Goal: Task Accomplishment & Management: Manage account settings

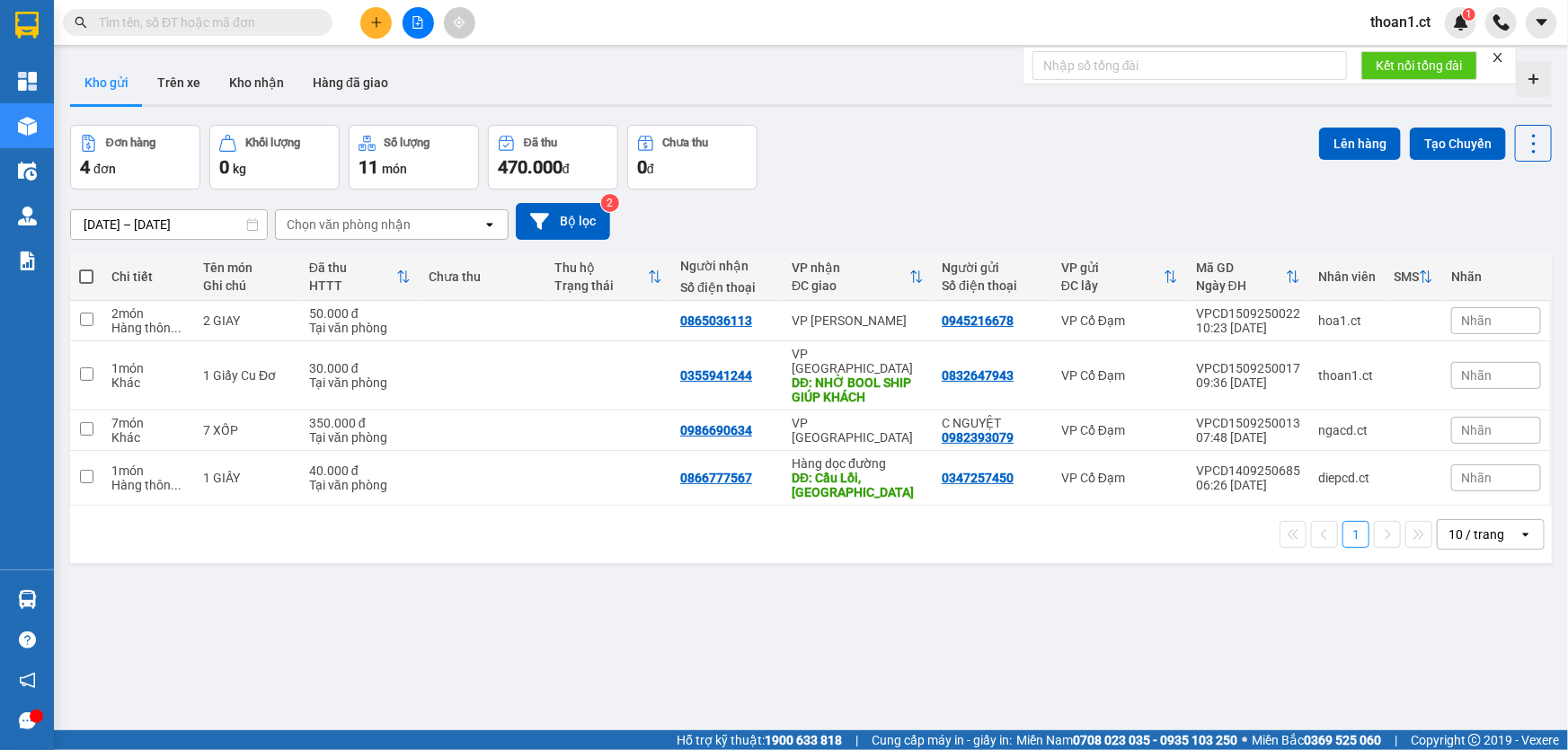
click at [1405, 21] on span "thoan1.ct" at bounding box center [1400, 21] width 89 height 22
click at [1387, 57] on span "Đăng xuất" at bounding box center [1421, 55] width 75 height 19
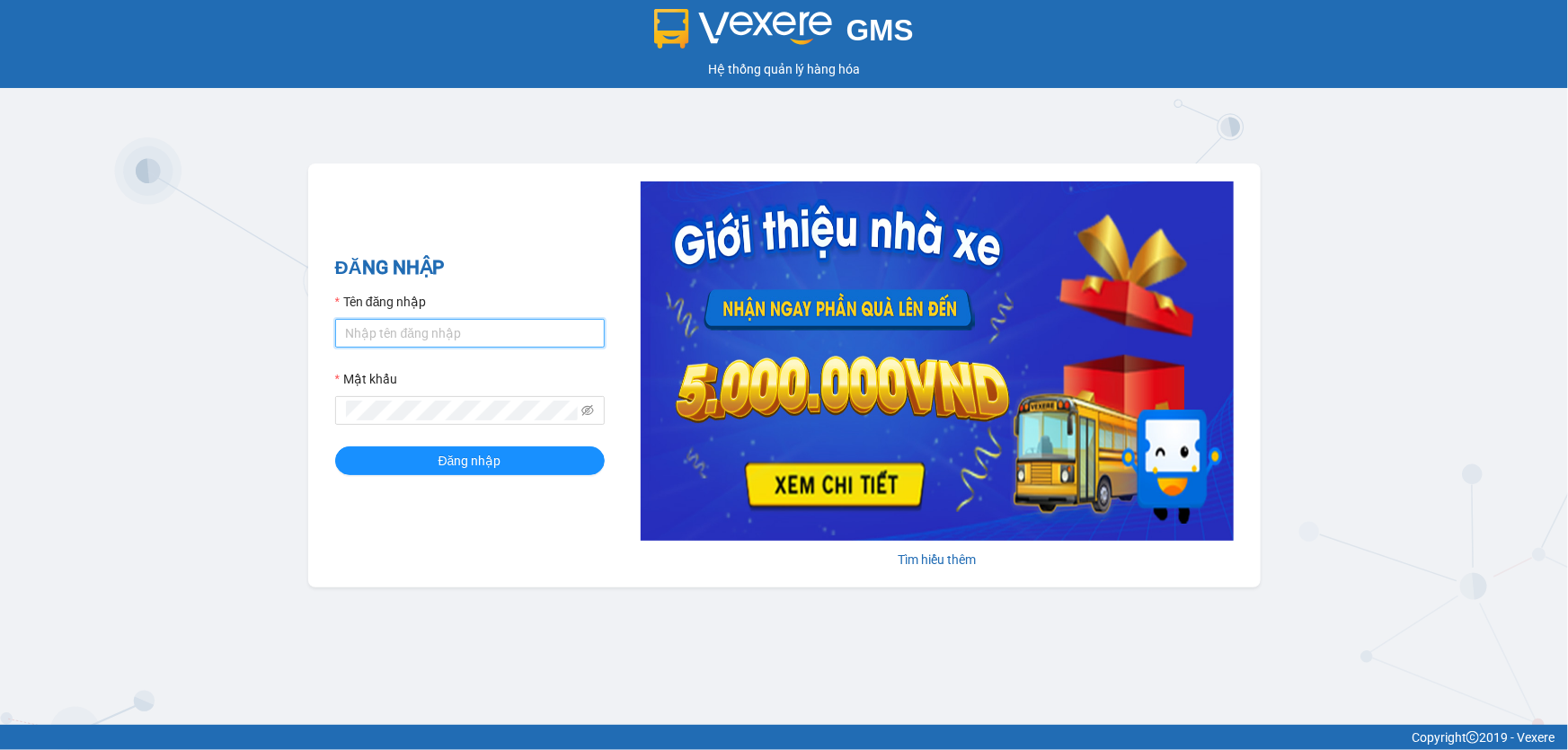
click at [370, 338] on input "Tên đăng nhập" at bounding box center [469, 334] width 270 height 29
type input "nhitd.ct"
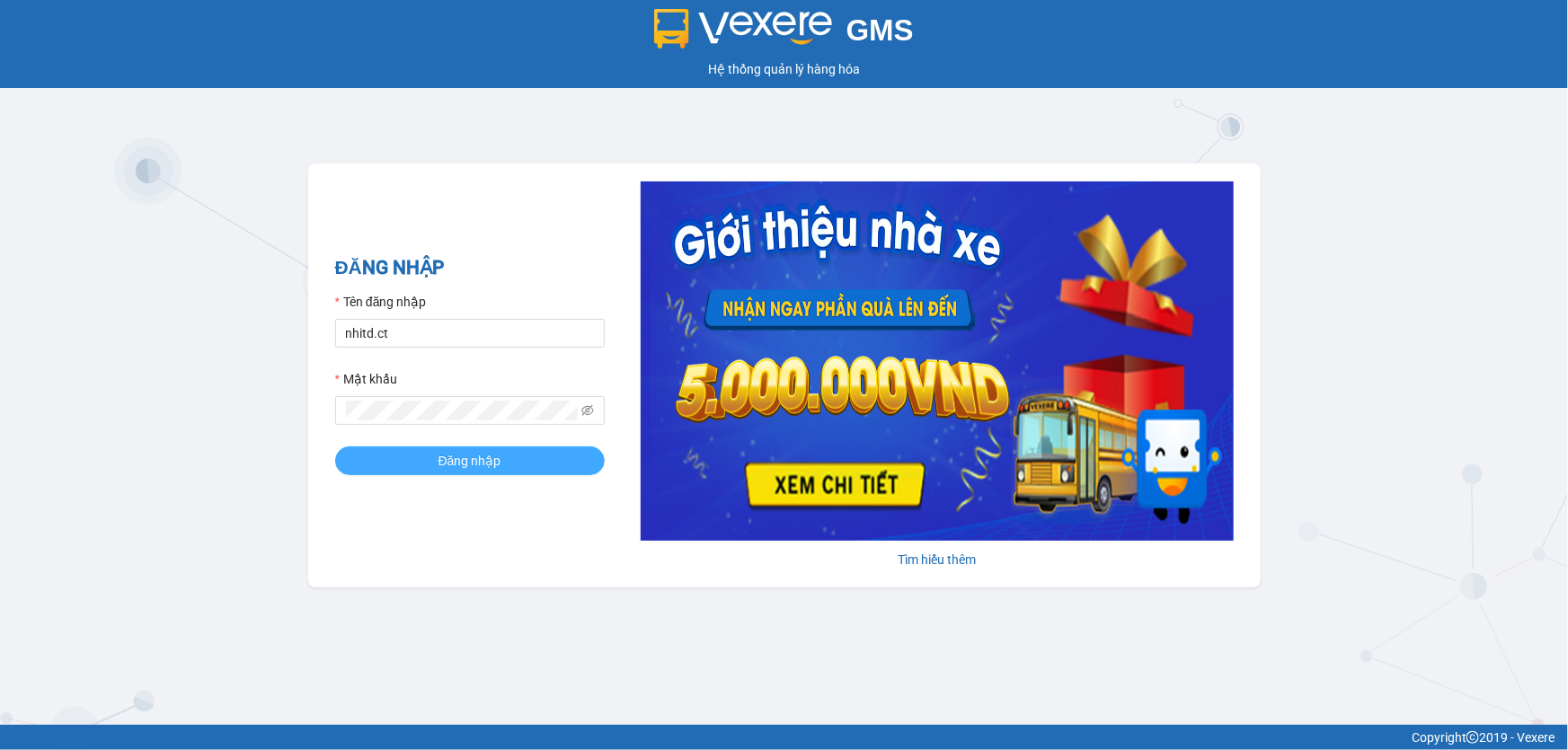
click at [395, 460] on button "Đăng nhập" at bounding box center [469, 462] width 270 height 29
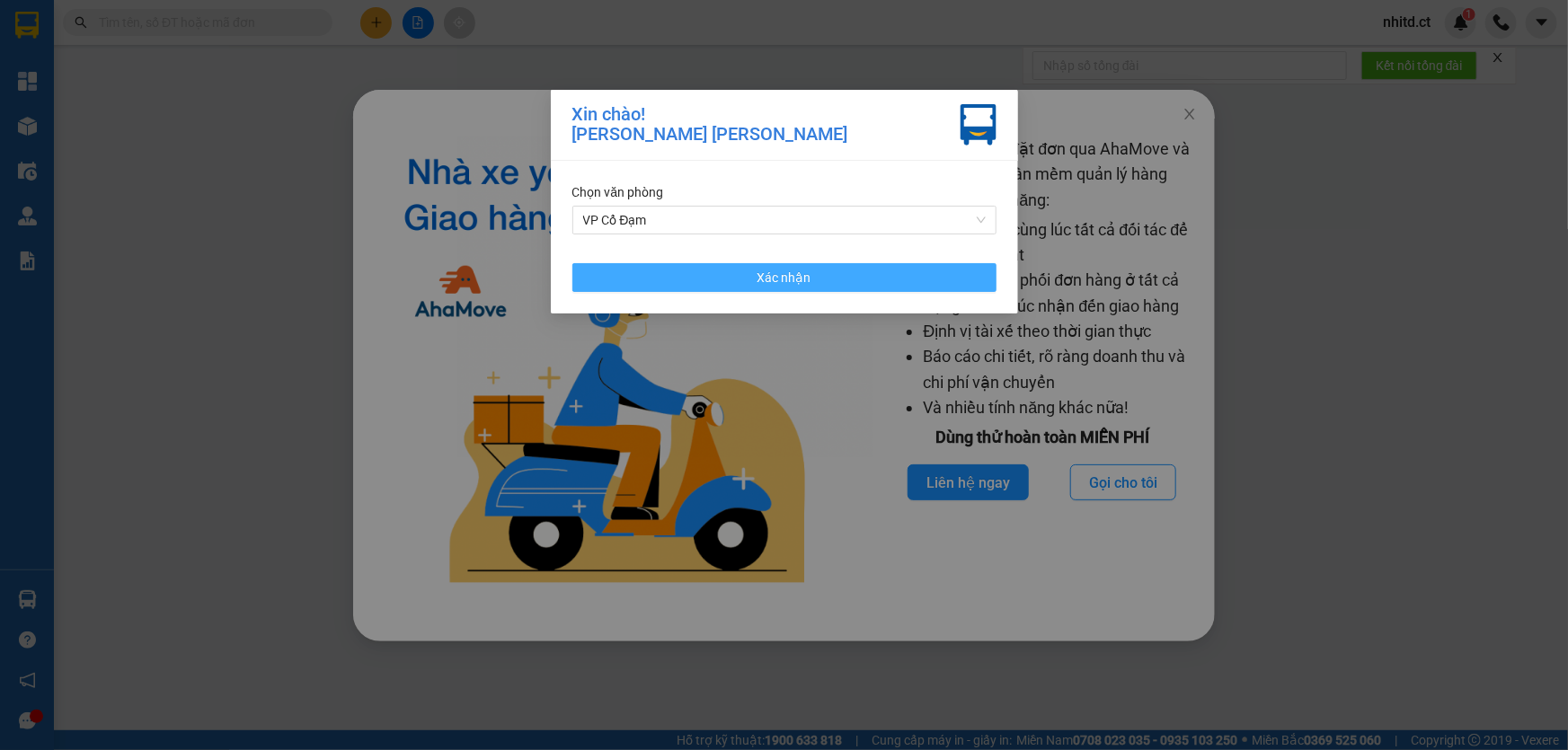
click at [577, 279] on button "Xác nhận" at bounding box center [784, 278] width 424 height 29
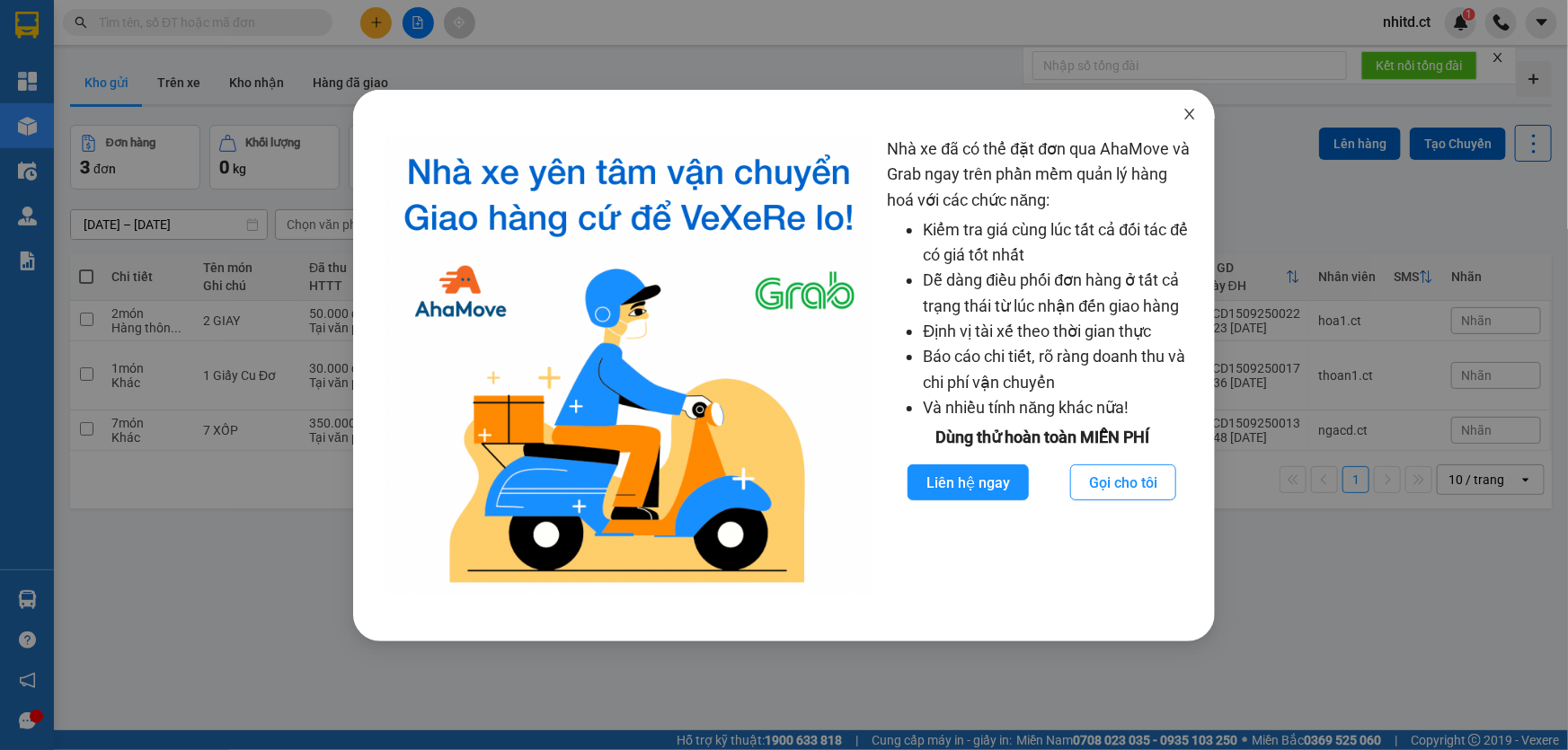
click at [1192, 112] on icon "close" at bounding box center [1189, 114] width 15 height 15
